Goal: Information Seeking & Learning: Stay updated

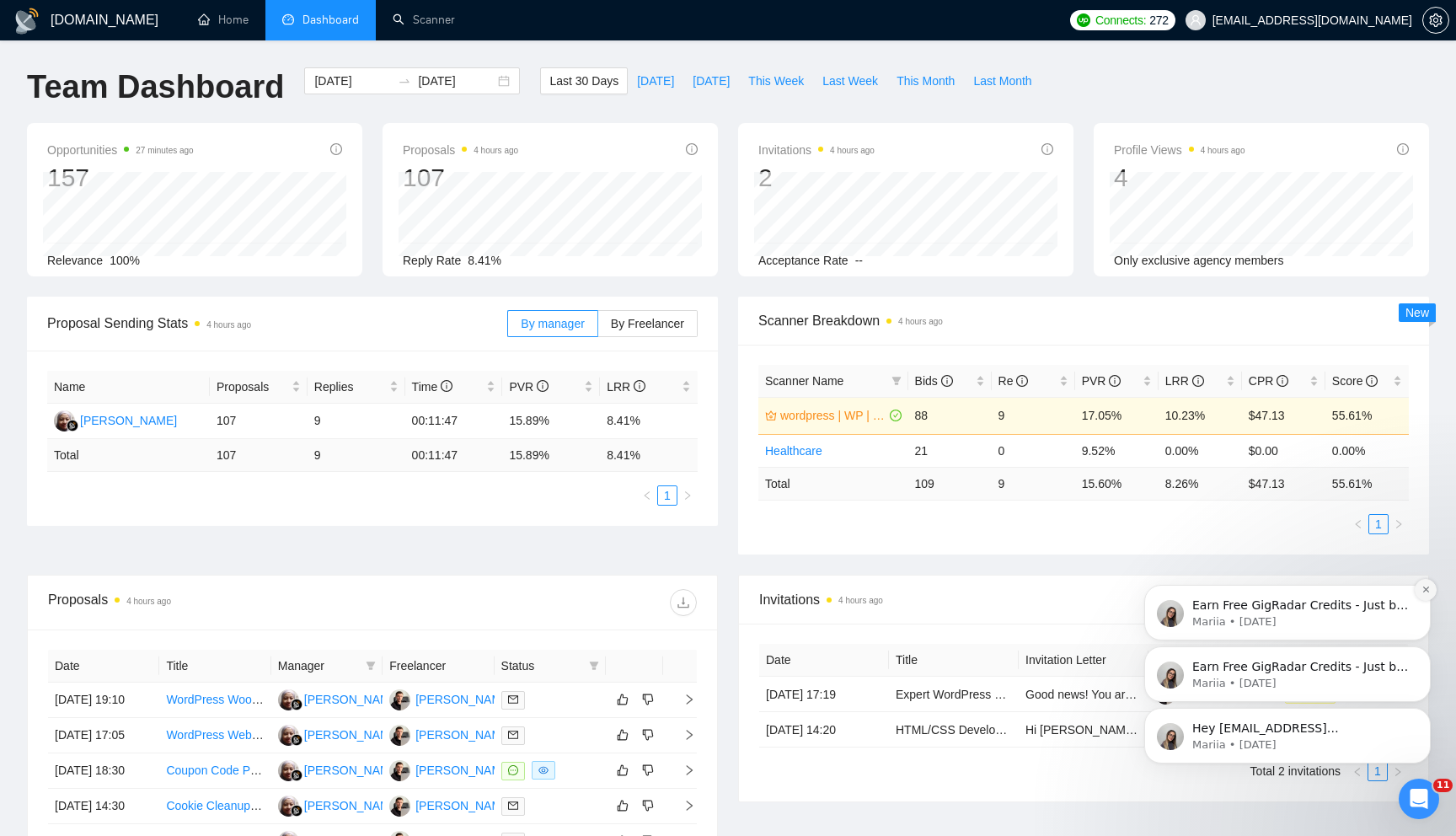
click at [1429, 586] on icon "Dismiss notification" at bounding box center [1426, 590] width 10 height 10
click at [1424, 656] on icon "Dismiss notification" at bounding box center [1426, 651] width 10 height 10
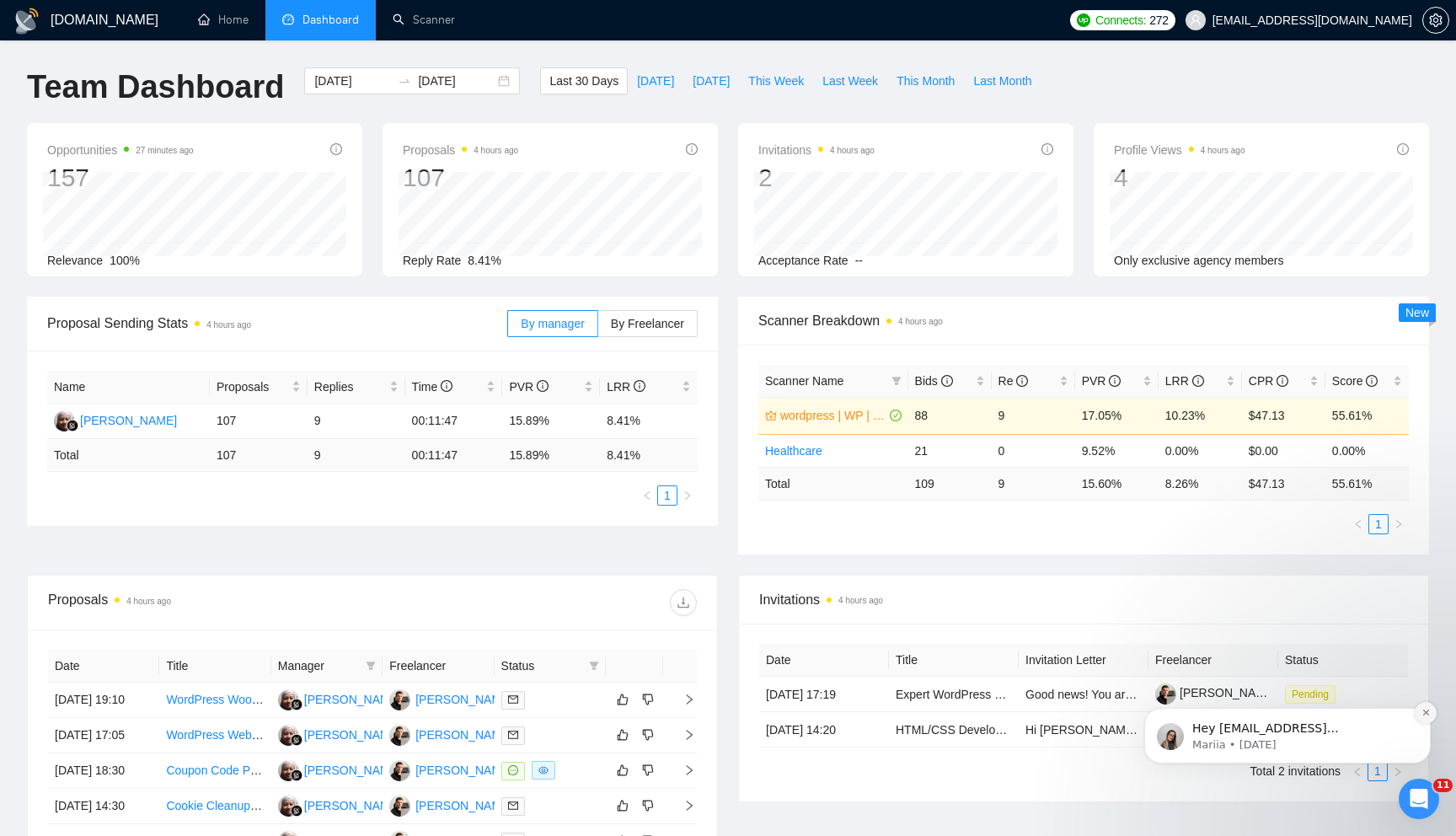
click at [1422, 720] on button "Dismiss notification" at bounding box center [1425, 713] width 22 height 22
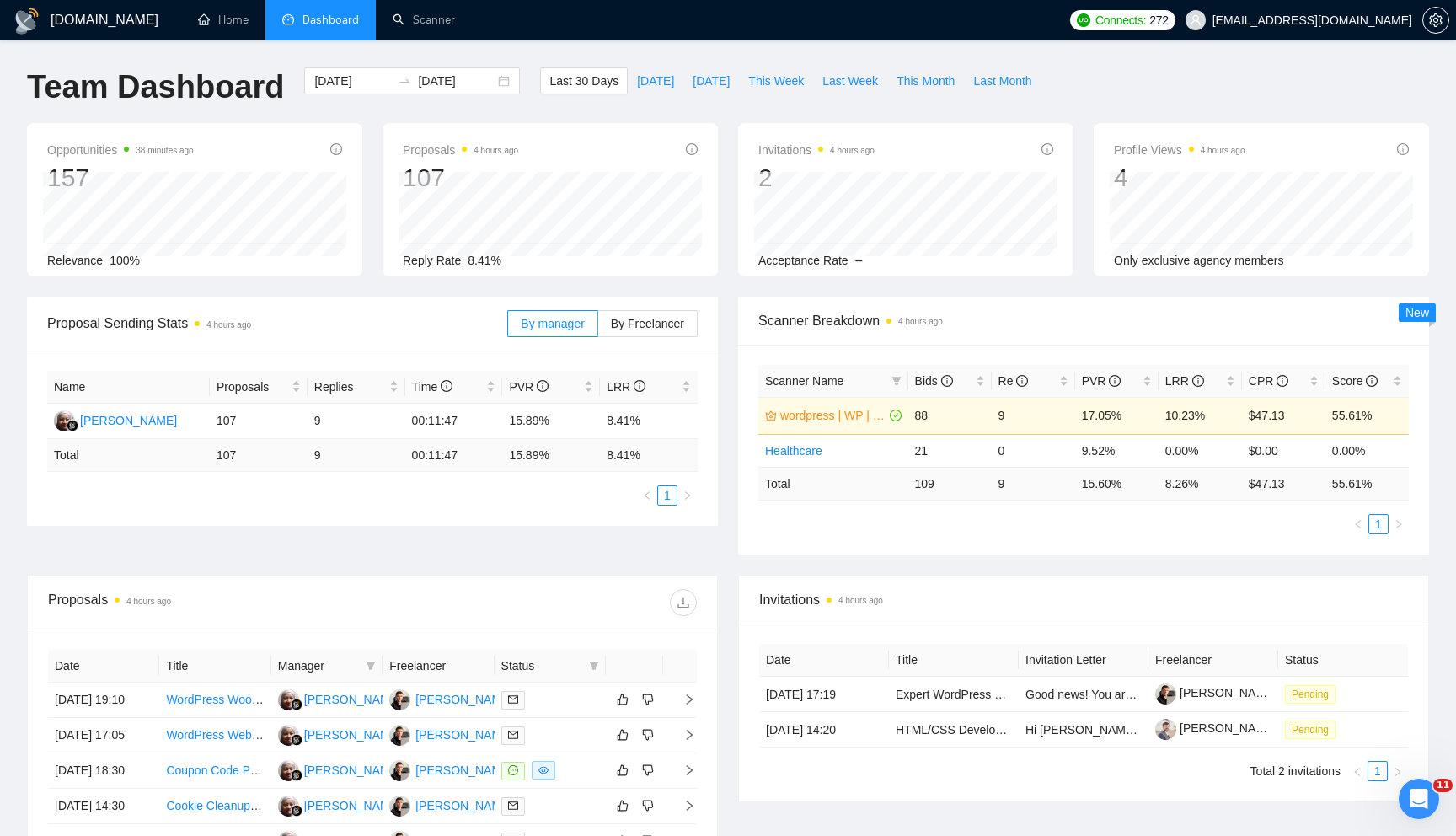
drag, startPoint x: 650, startPoint y: 552, endPoint x: 719, endPoint y: 565, distance: 70.2
click at [655, 564] on div "Proposal Sending Stats 4 hours ago By manager By Freelancer Name Proposals Repl…" at bounding box center [728, 435] width 1423 height 278
click at [719, 565] on div "Proposal Sending Stats 4 hours ago By manager By Freelancer Name Proposals Repl…" at bounding box center [728, 435] width 1423 height 278
